Goal: Find specific page/section: Find specific page/section

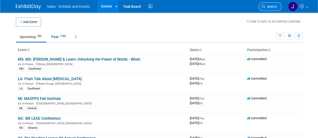
click at [269, 6] on span "Search" at bounding box center [271, 7] width 12 height 4
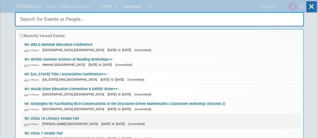
scroll to position [3, 0]
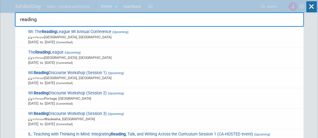
type input "reading"
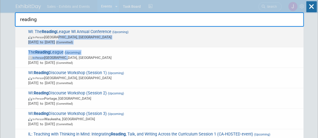
drag, startPoint x: 136, startPoint y: 60, endPoint x: 56, endPoint y: 36, distance: 82.9
click at [56, 36] on div "WI: The Reading League WI Annual Conference (Upcoming) In-Person [GEOGRAPHIC_DA…" at bounding box center [159, 86] width 289 height 118
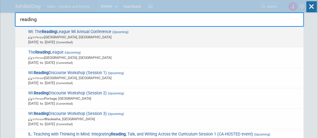
click at [99, 31] on span "WI: The Reading League WI Annual Conference (Upcoming) In-Person [GEOGRAPHIC_DA…" at bounding box center [164, 36] width 274 height 15
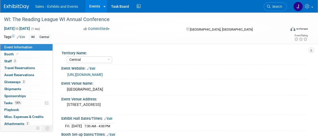
select select "Central"
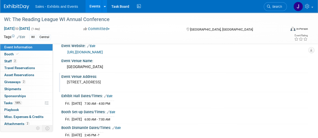
scroll to position [22, 0]
click at [7, 54] on span "Booth" at bounding box center [11, 54] width 15 height 4
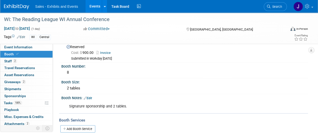
scroll to position [0, 0]
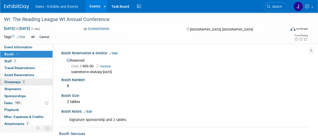
click at [15, 82] on span "Giveaways 2" at bounding box center [14, 82] width 21 height 4
